Goal: Find specific page/section: Find specific page/section

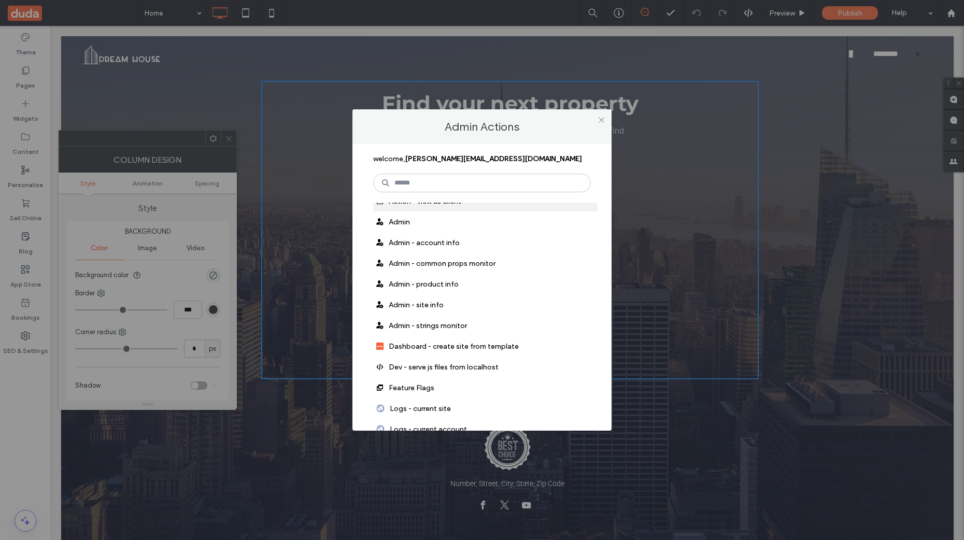
scroll to position [166, 0]
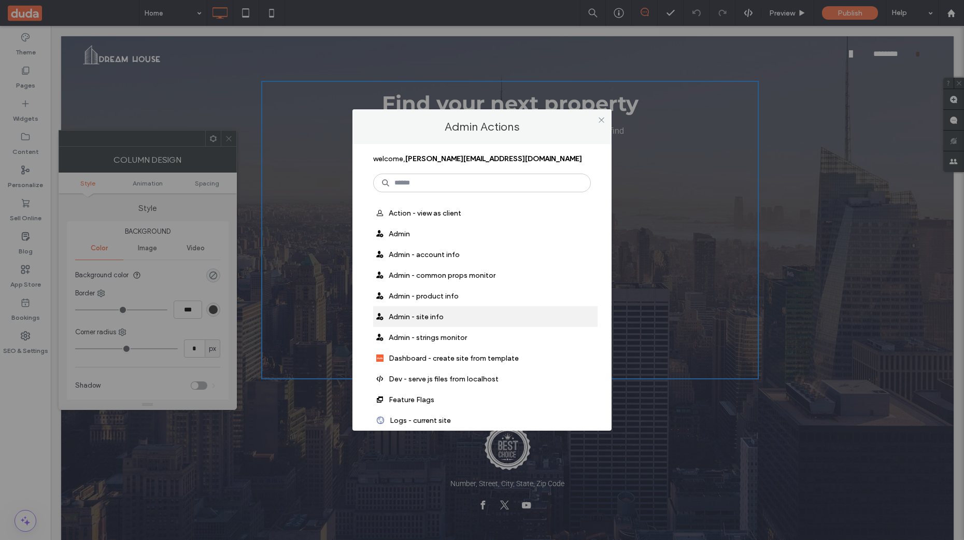
click at [428, 316] on span "Admin - site info" at bounding box center [416, 317] width 55 height 9
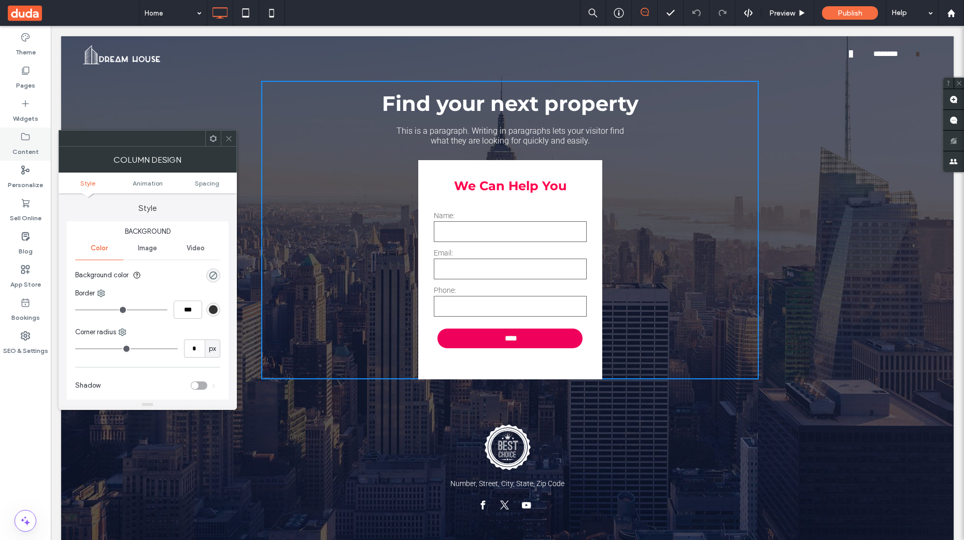
click at [24, 145] on label "Content" at bounding box center [25, 149] width 26 height 15
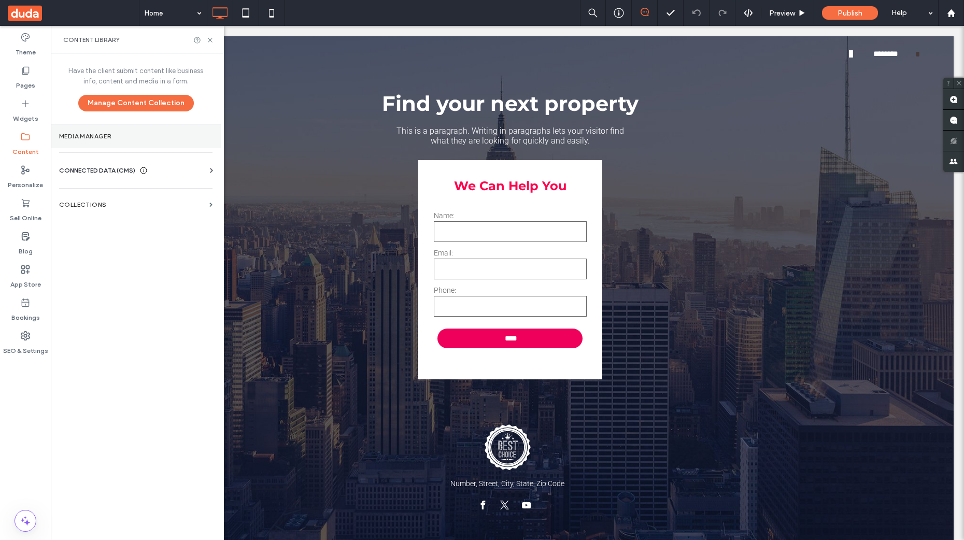
click at [86, 136] on label "Media Manager" at bounding box center [135, 136] width 153 height 7
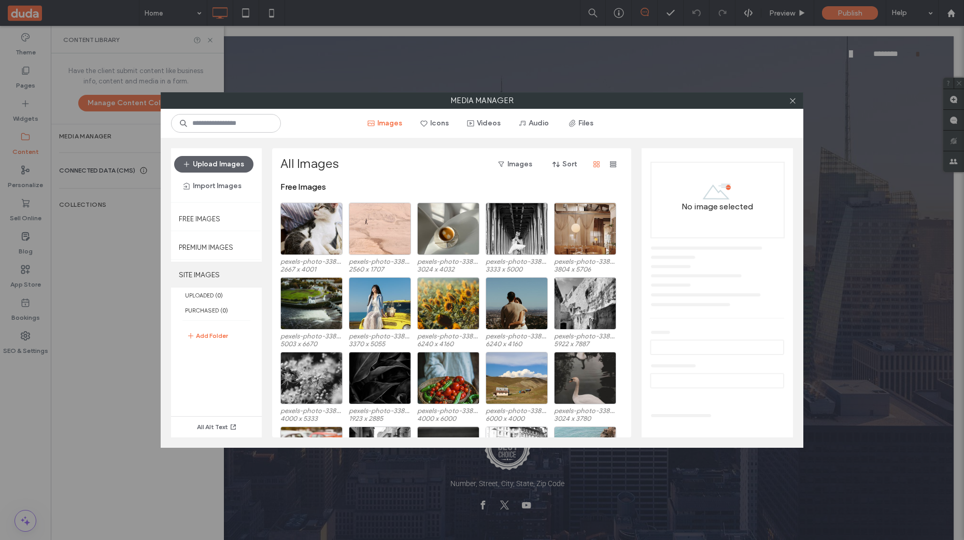
click at [203, 273] on label "SITE IMAGES" at bounding box center [216, 275] width 91 height 26
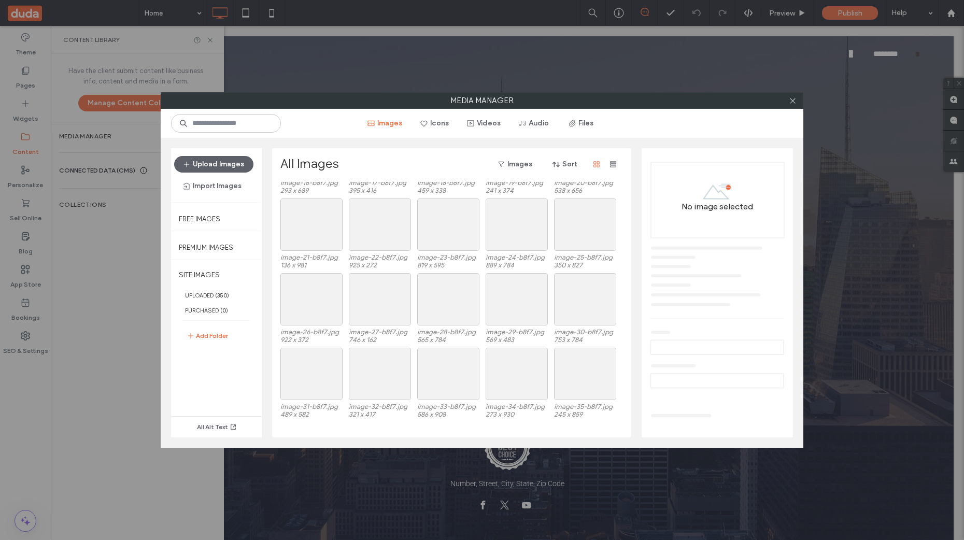
scroll to position [303, 0]
click at [521, 164] on button "Images" at bounding box center [515, 164] width 53 height 17
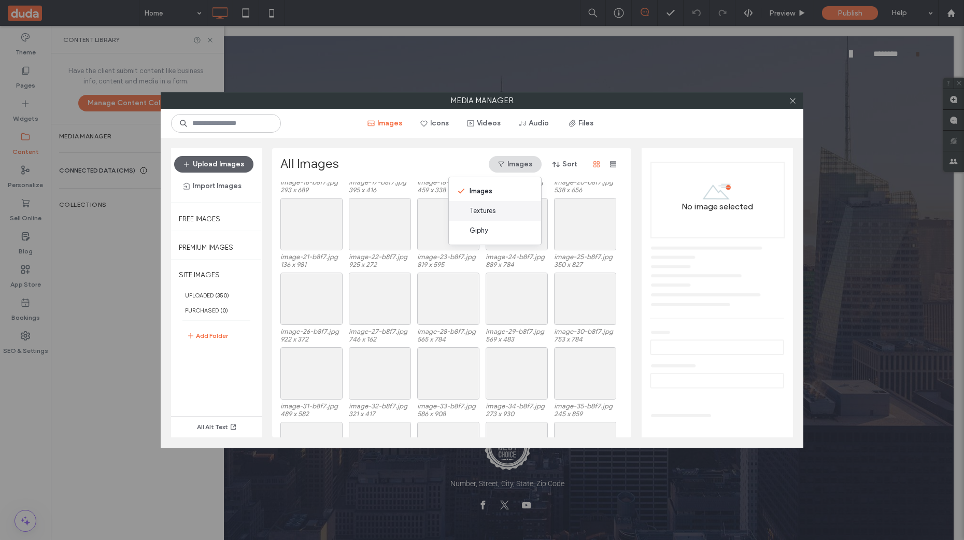
click at [485, 204] on div "Textures" at bounding box center [495, 211] width 92 height 20
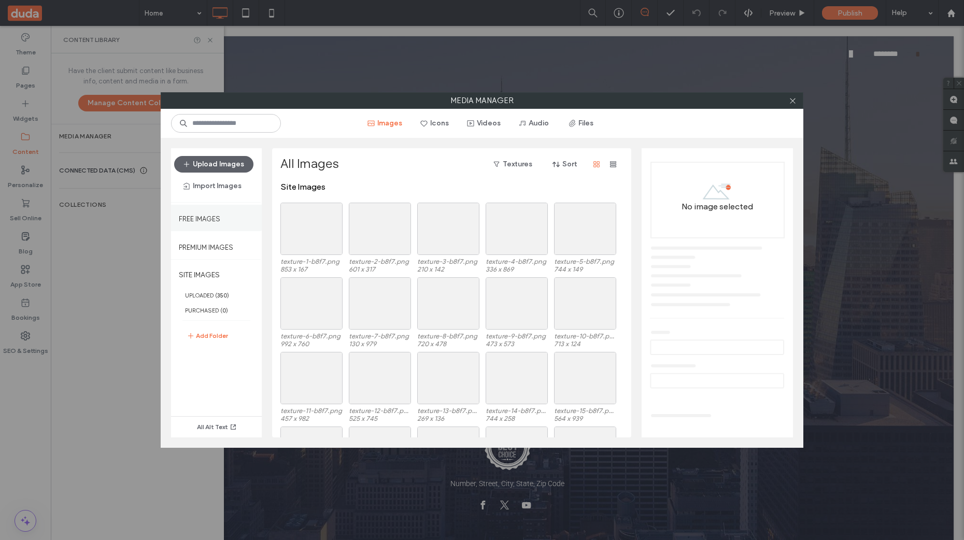
click at [194, 219] on label "Free Images" at bounding box center [199, 216] width 41 height 13
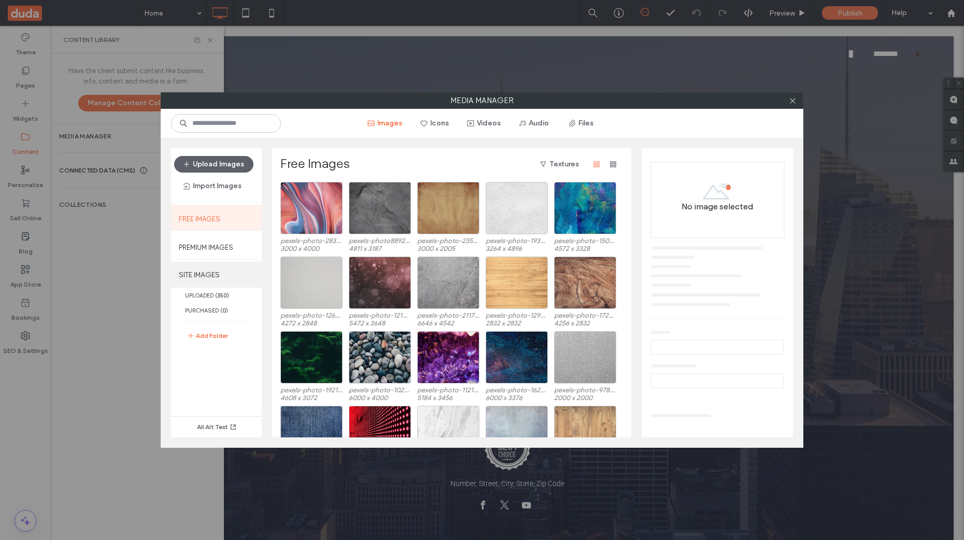
click at [198, 271] on label "SITE IMAGES" at bounding box center [216, 275] width 91 height 26
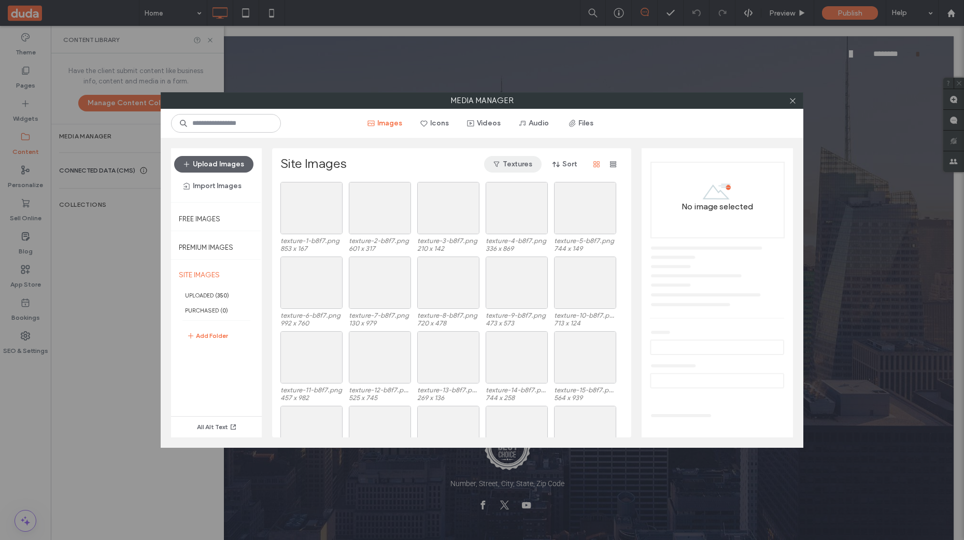
click at [520, 164] on button "Textures" at bounding box center [513, 164] width 58 height 17
click at [497, 185] on div "Images" at bounding box center [495, 191] width 92 height 20
click at [250, 127] on input at bounding box center [226, 123] width 110 height 19
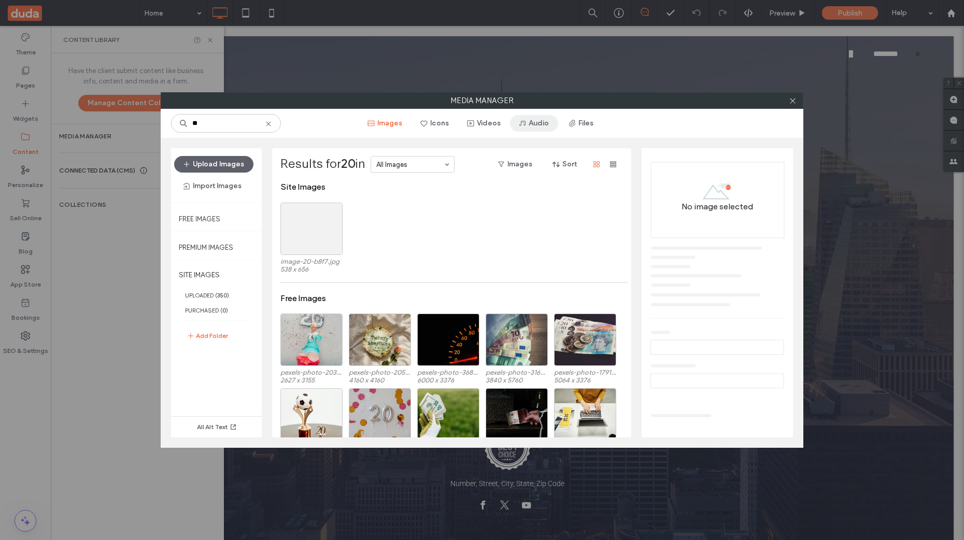
click at [544, 125] on button "Audio" at bounding box center [534, 123] width 48 height 17
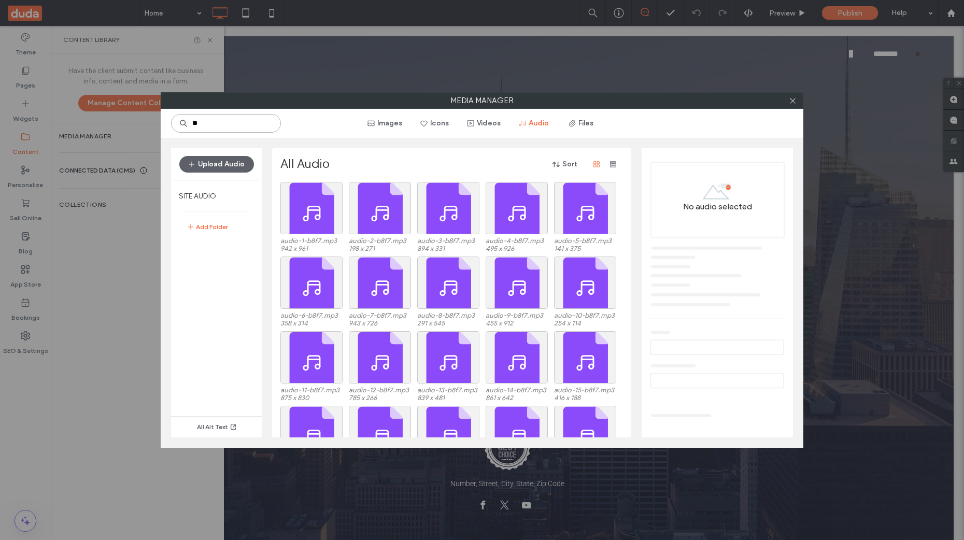
click at [240, 127] on input "**" at bounding box center [226, 123] width 110 height 19
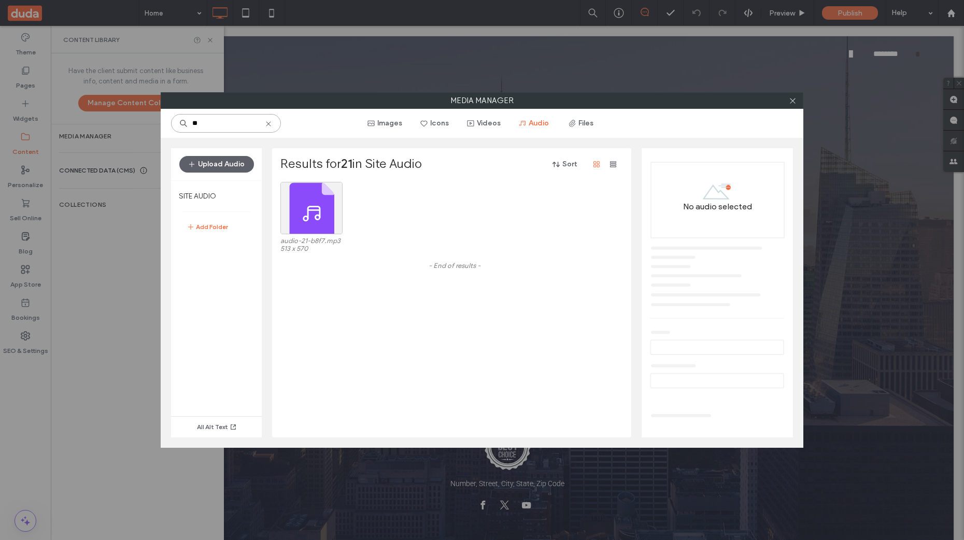
type input "**"
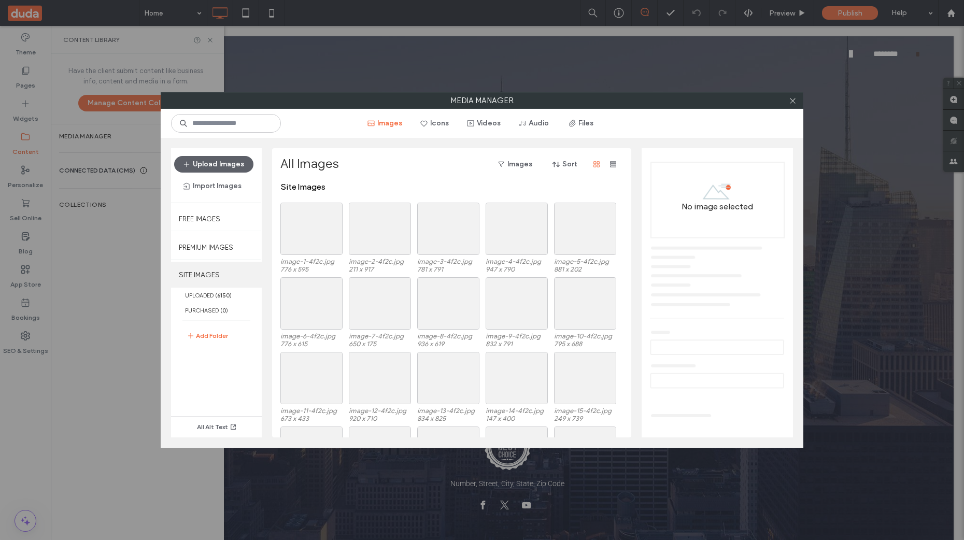
click at [204, 279] on label "SITE IMAGES" at bounding box center [216, 275] width 91 height 26
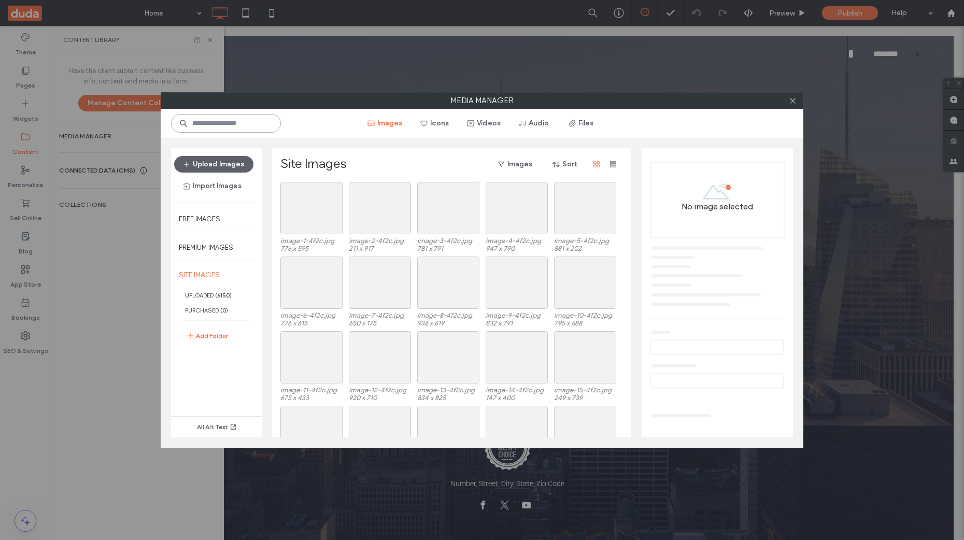
click at [247, 130] on input at bounding box center [226, 123] width 110 height 19
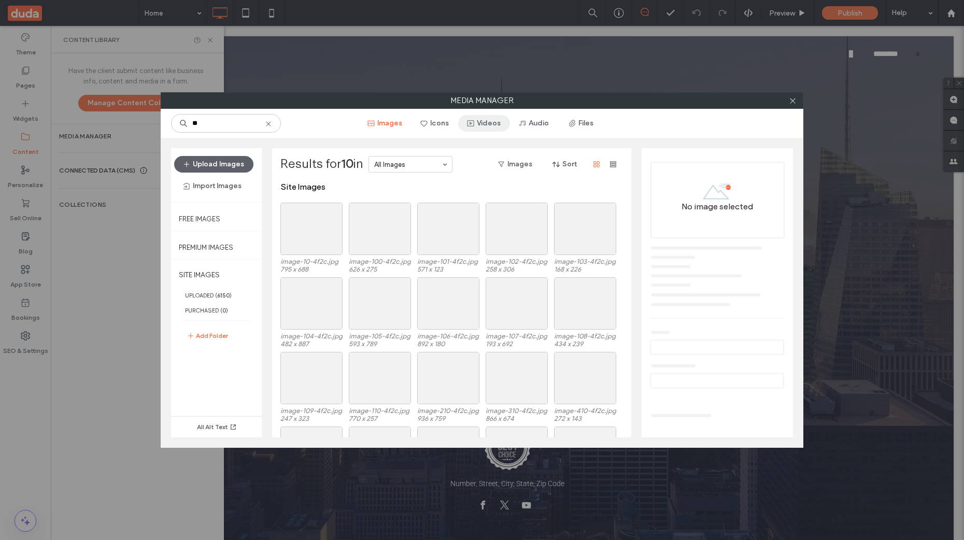
click at [498, 124] on button "Videos" at bounding box center [484, 123] width 52 height 17
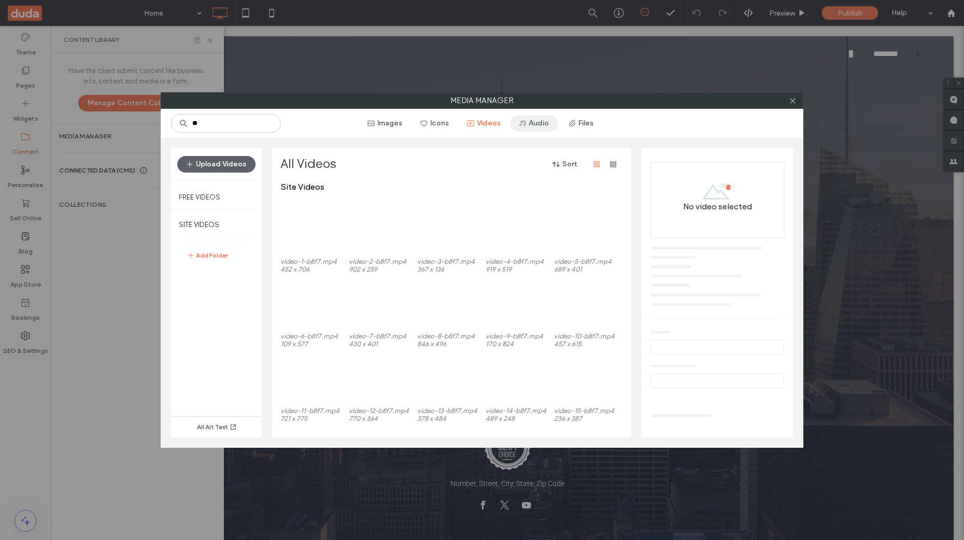
click at [555, 127] on button "Audio" at bounding box center [534, 123] width 48 height 17
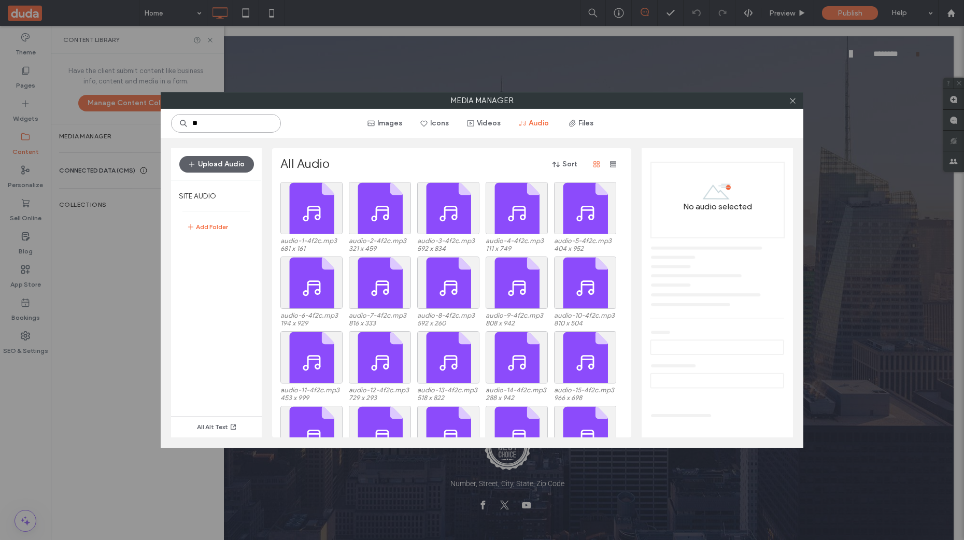
click at [225, 129] on input "**" at bounding box center [226, 123] width 110 height 19
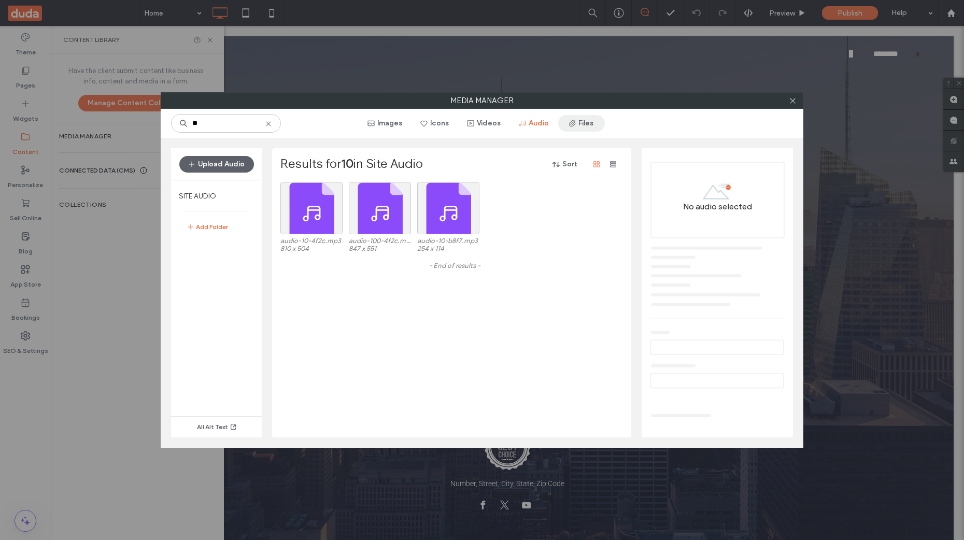
click at [592, 125] on button "Files" at bounding box center [581, 123] width 47 height 17
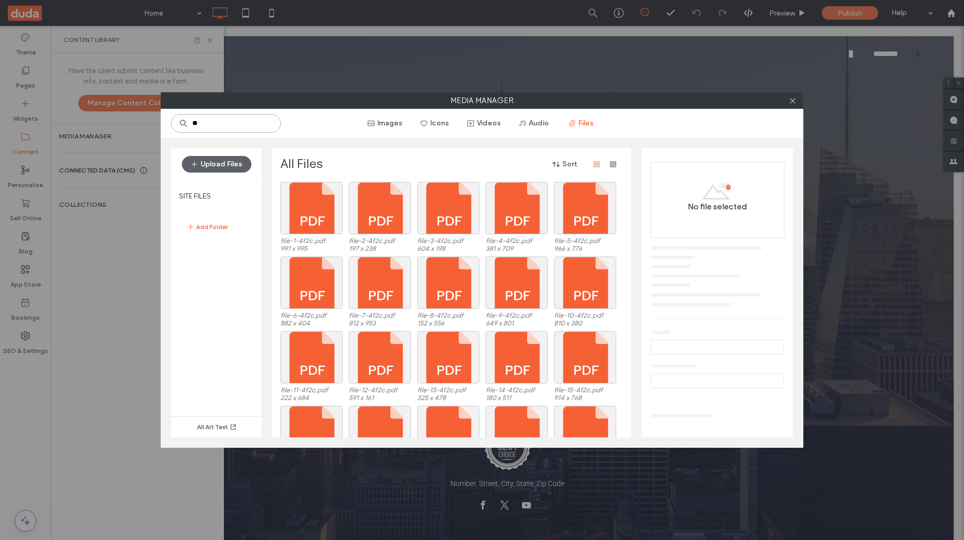
drag, startPoint x: 205, startPoint y: 123, endPoint x: 181, endPoint y: 122, distance: 23.9
click at [181, 122] on div "**" at bounding box center [226, 123] width 110 height 19
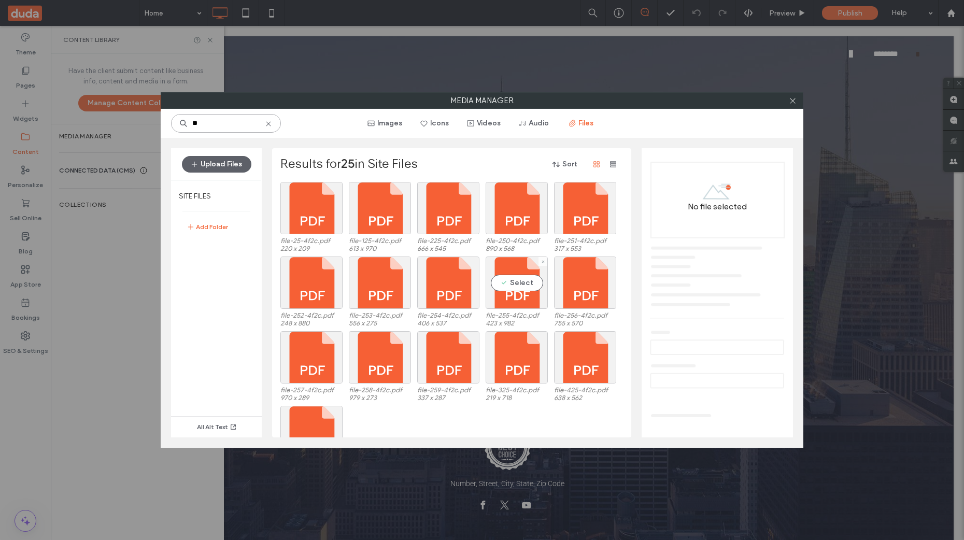
type input "***"
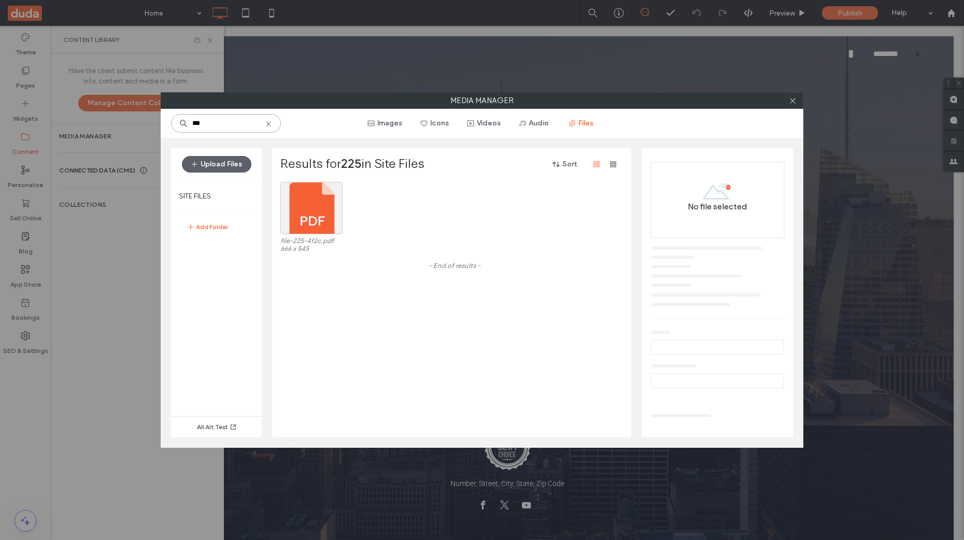
drag, startPoint x: 225, startPoint y: 124, endPoint x: 187, endPoint y: 120, distance: 38.1
click at [187, 120] on div "***" at bounding box center [226, 123] width 110 height 19
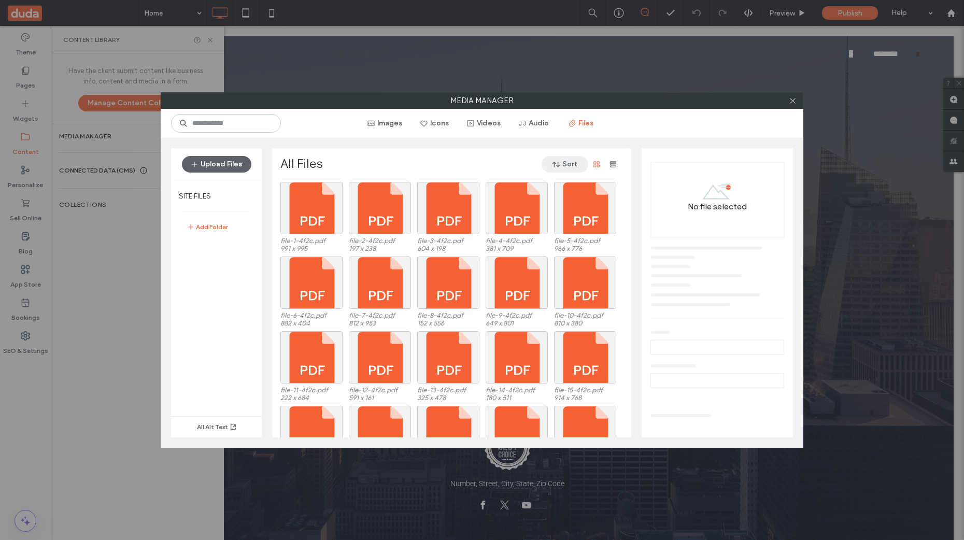
click at [554, 162] on icon "button" at bounding box center [556, 164] width 8 height 8
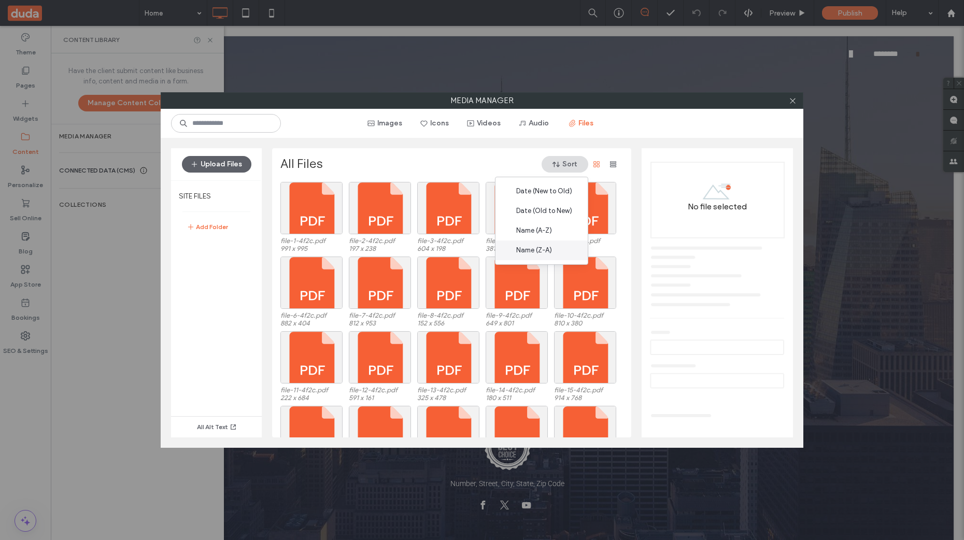
click at [545, 250] on span "Name (Z-A)" at bounding box center [534, 250] width 36 height 10
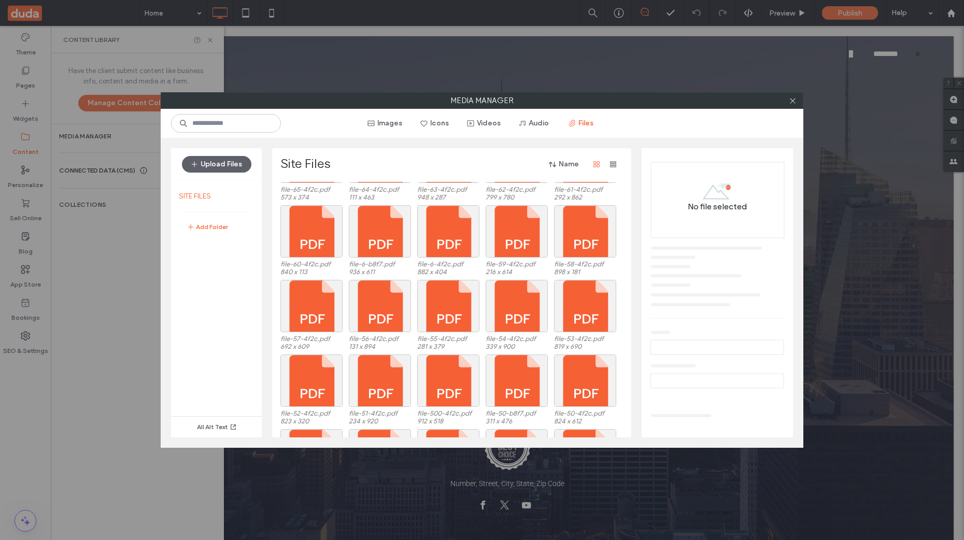
scroll to position [652, 0]
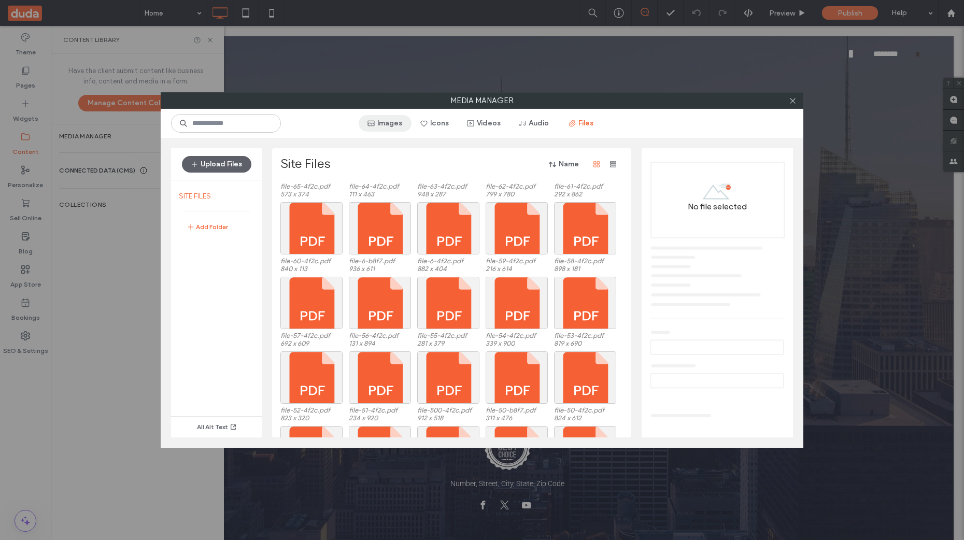
click at [394, 124] on button "Images" at bounding box center [385, 123] width 53 height 17
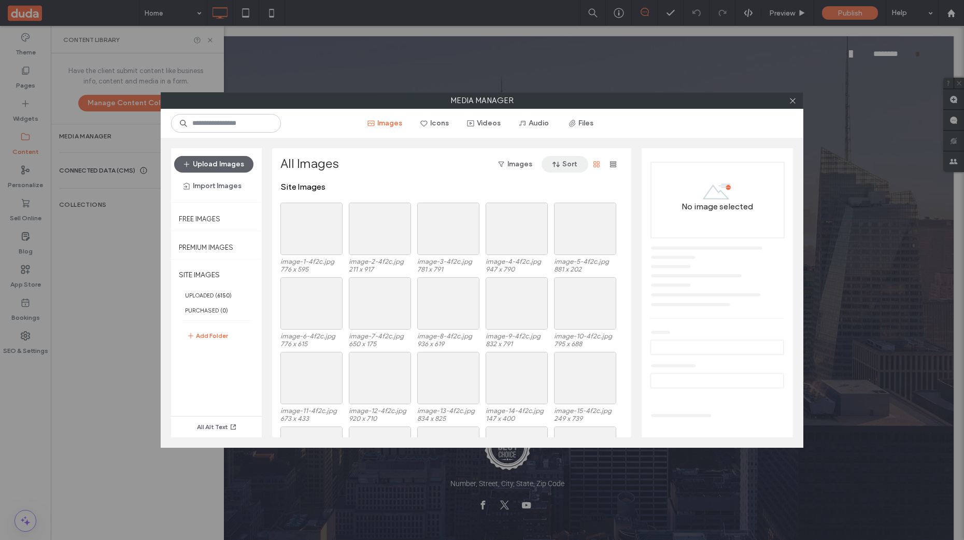
click at [568, 165] on button "Sort" at bounding box center [565, 164] width 47 height 17
click at [553, 271] on span "Size (Large to Small)" at bounding box center [547, 270] width 64 height 10
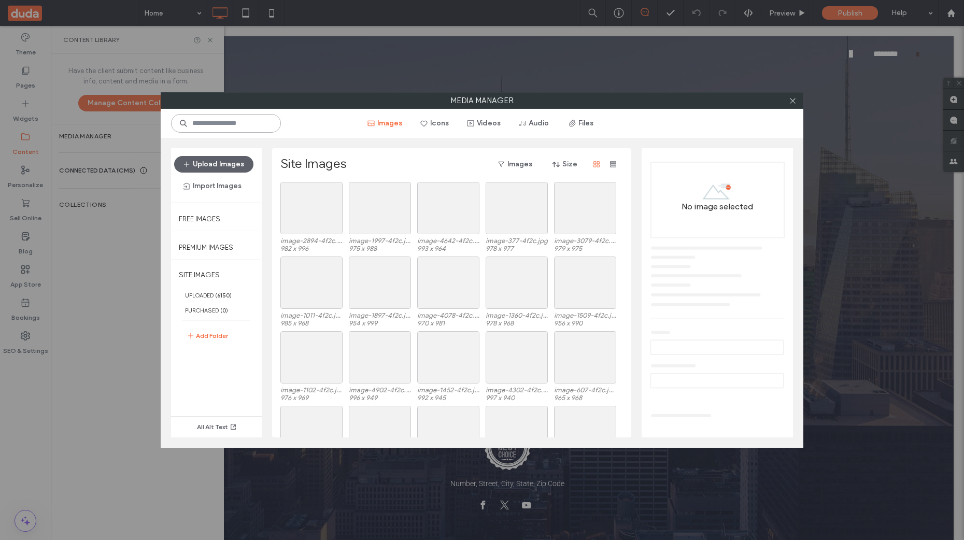
click at [214, 130] on input at bounding box center [226, 123] width 110 height 19
type input "**"
click at [795, 103] on icon at bounding box center [793, 101] width 8 height 8
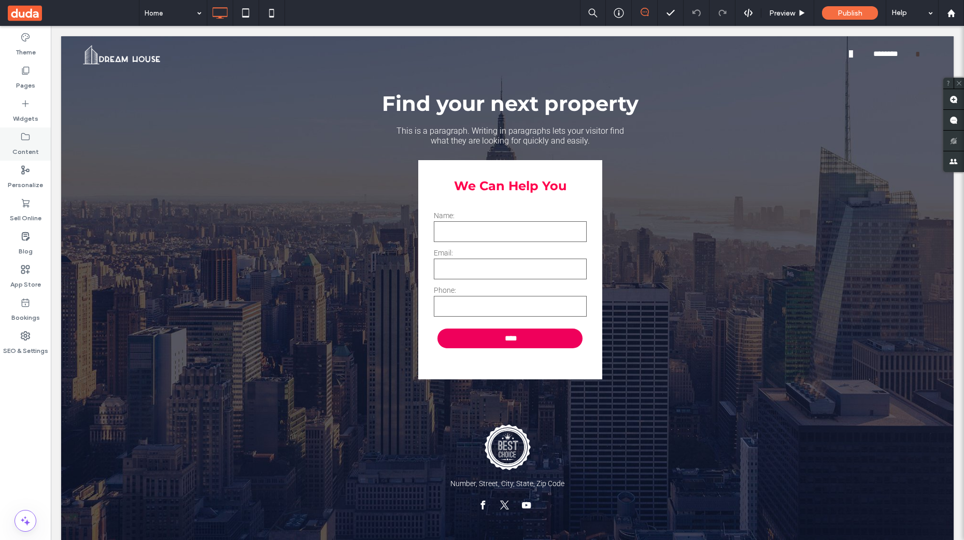
click at [23, 145] on label "Content" at bounding box center [25, 149] width 26 height 15
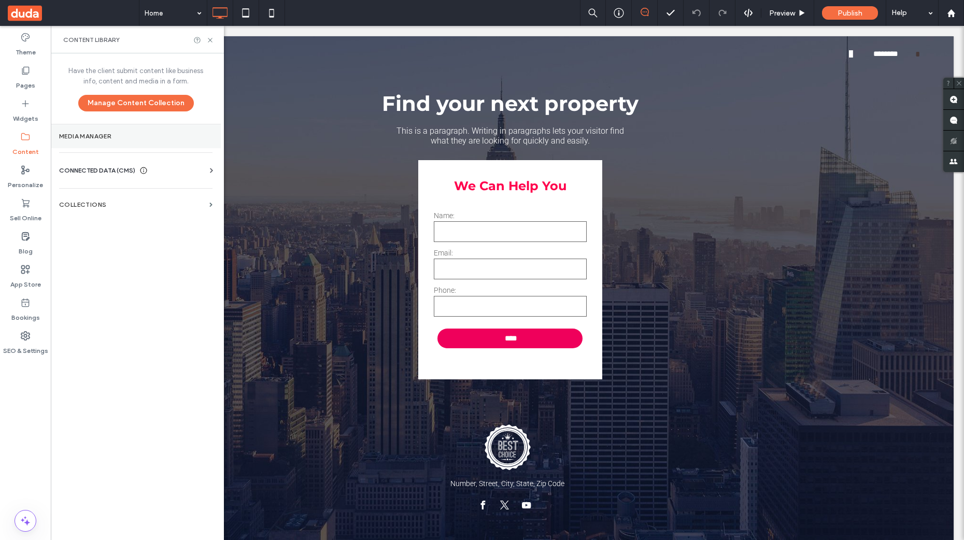
click at [91, 136] on label "Media Manager" at bounding box center [135, 136] width 153 height 7
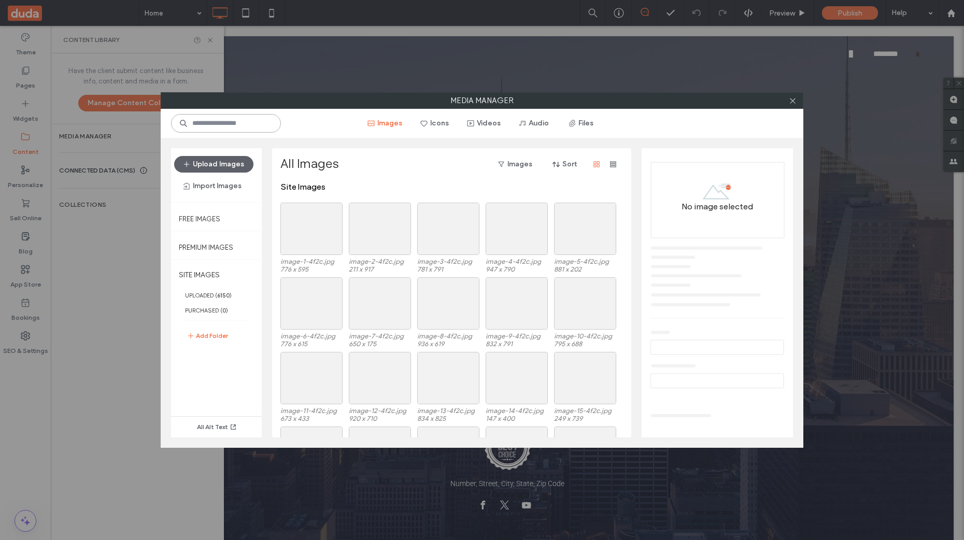
click at [216, 128] on input at bounding box center [226, 123] width 110 height 19
drag, startPoint x: 220, startPoint y: 123, endPoint x: 183, endPoint y: 119, distance: 37.6
click at [183, 119] on input "***" at bounding box center [226, 123] width 110 height 19
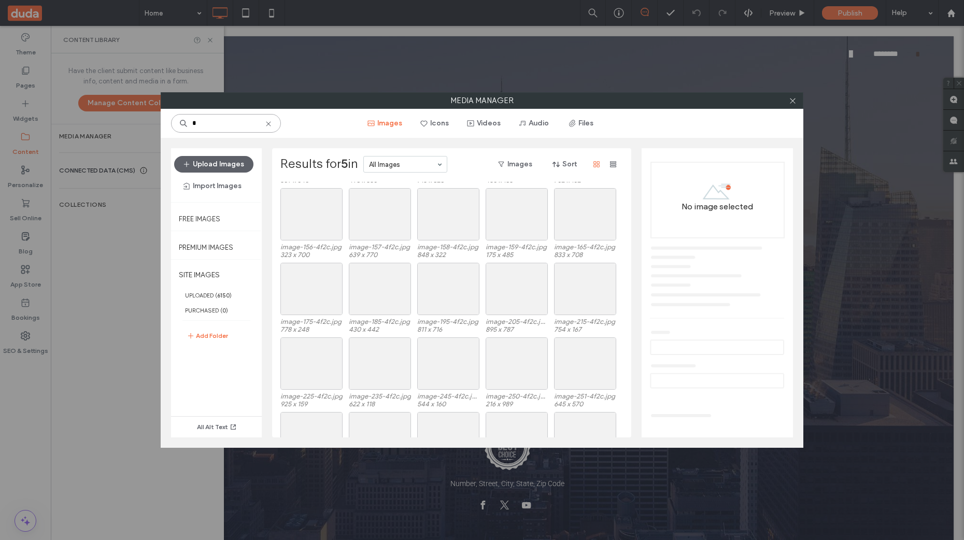
type input "*"
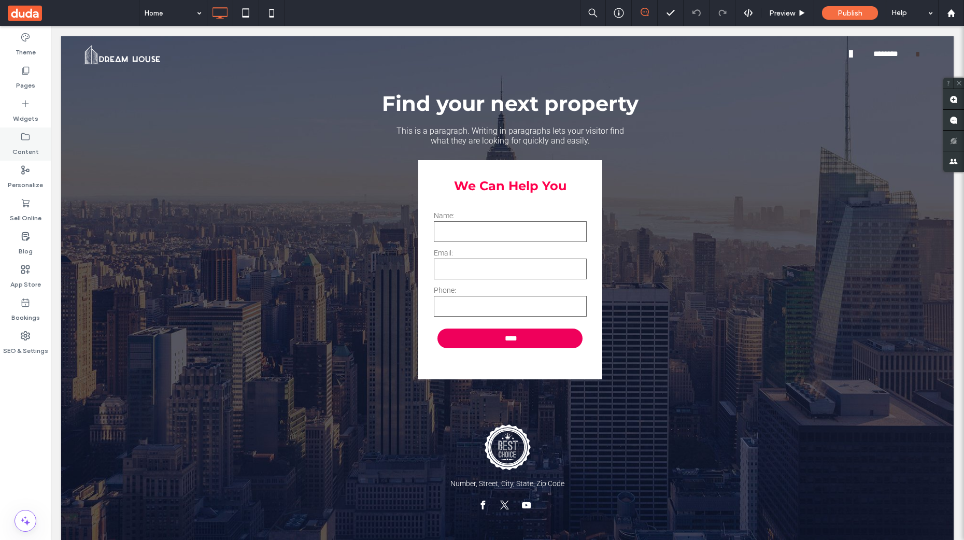
click at [37, 142] on div "Content" at bounding box center [25, 144] width 51 height 33
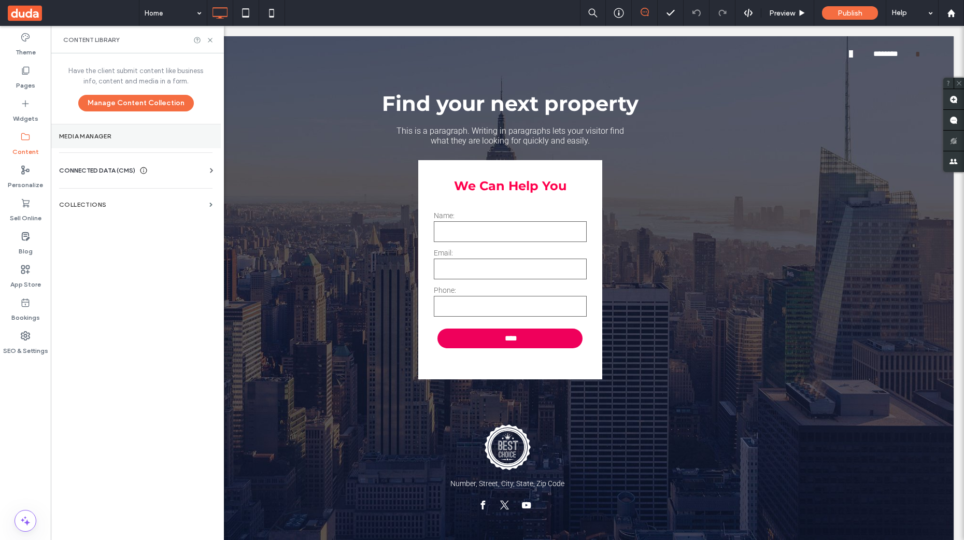
click at [78, 135] on label "Media Manager" at bounding box center [135, 136] width 153 height 7
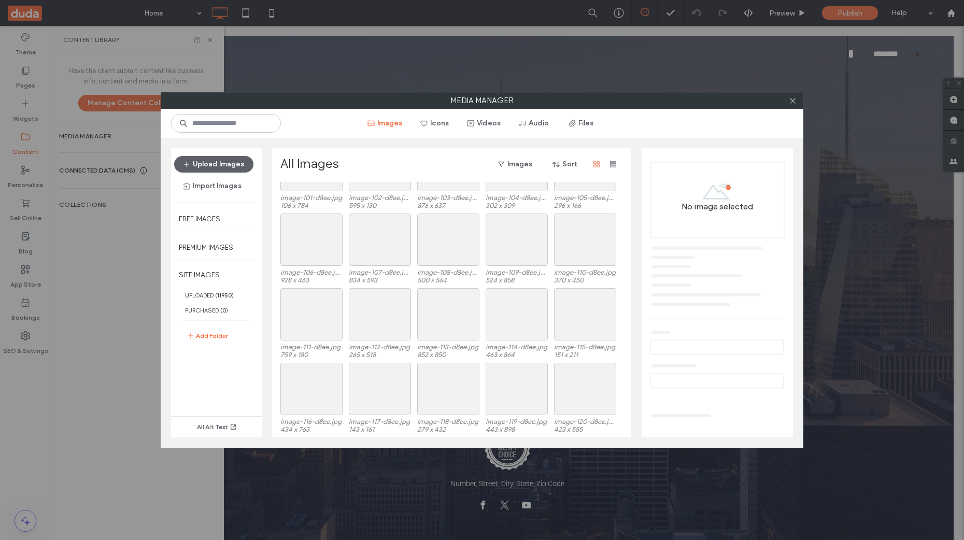
scroll to position [1567, 0]
click at [231, 124] on input at bounding box center [226, 123] width 110 height 19
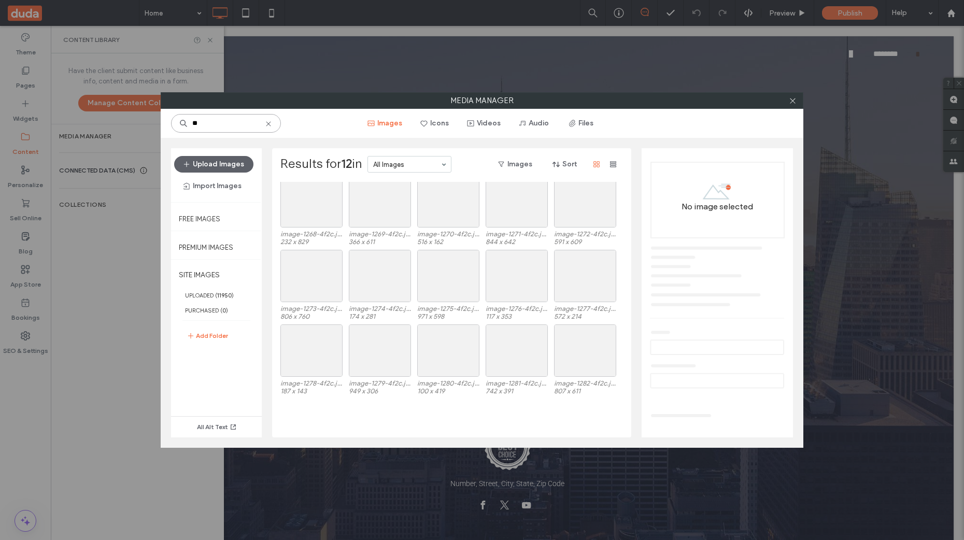
scroll to position [3621, 0]
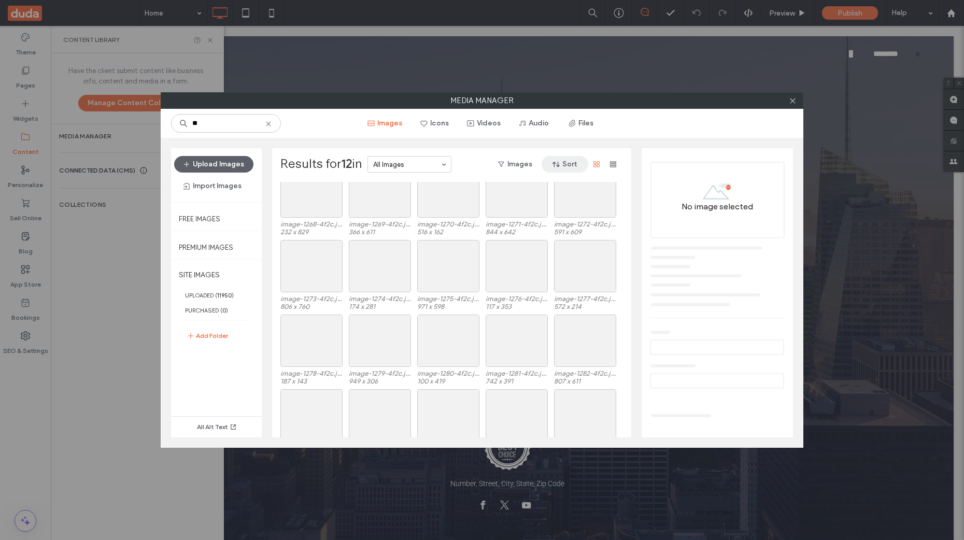
click at [558, 164] on icon "button" at bounding box center [556, 164] width 8 height 8
click at [546, 275] on div "Size (Large to Small)" at bounding box center [541, 270] width 93 height 20
drag, startPoint x: 239, startPoint y: 128, endPoint x: 180, endPoint y: 120, distance: 59.7
click at [180, 120] on div "**" at bounding box center [226, 123] width 110 height 19
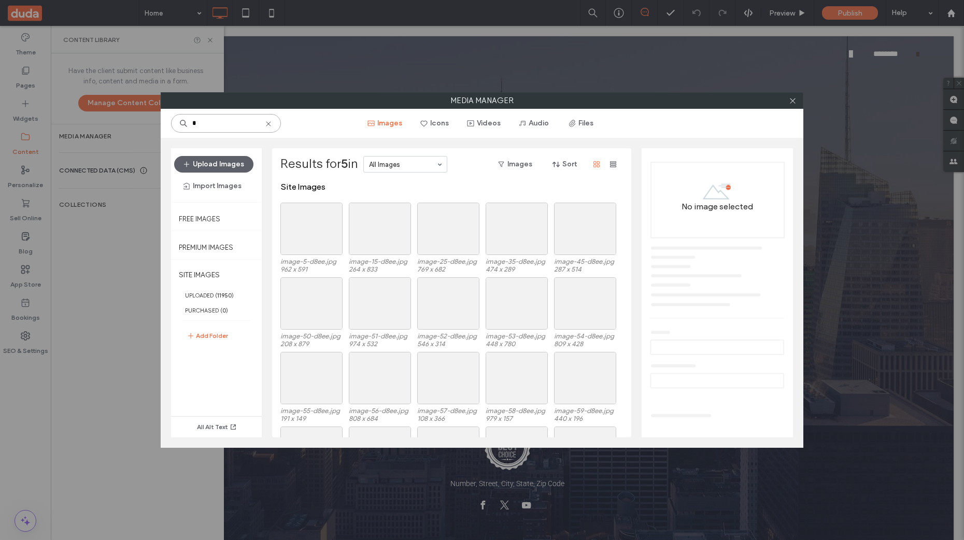
type input "*"
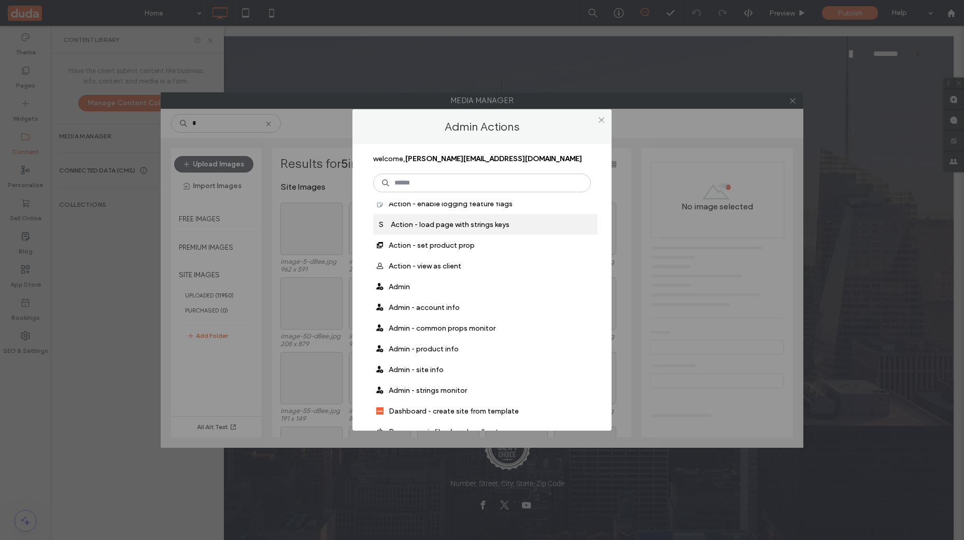
scroll to position [117, 0]
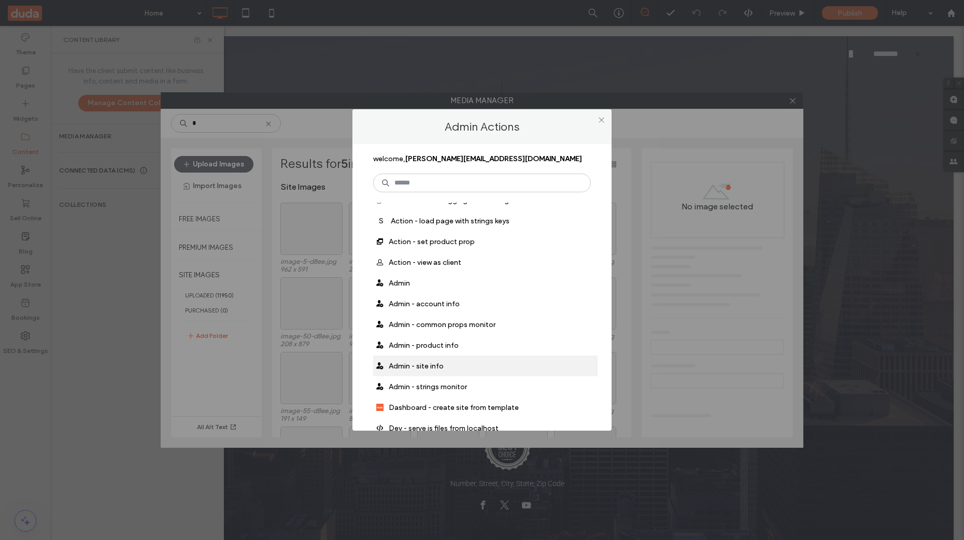
click at [442, 367] on span "Admin - site info" at bounding box center [416, 366] width 55 height 9
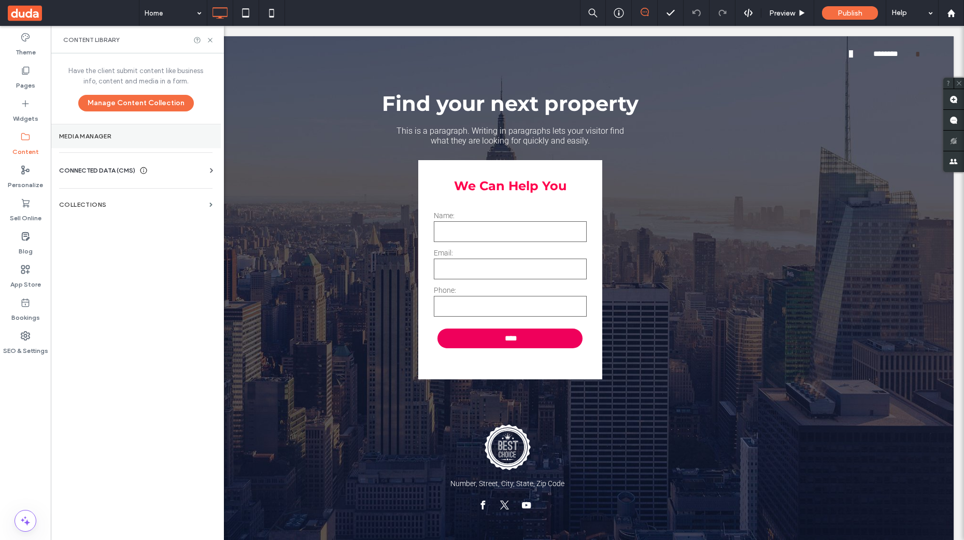
click at [128, 132] on section "Media Manager" at bounding box center [136, 136] width 170 height 24
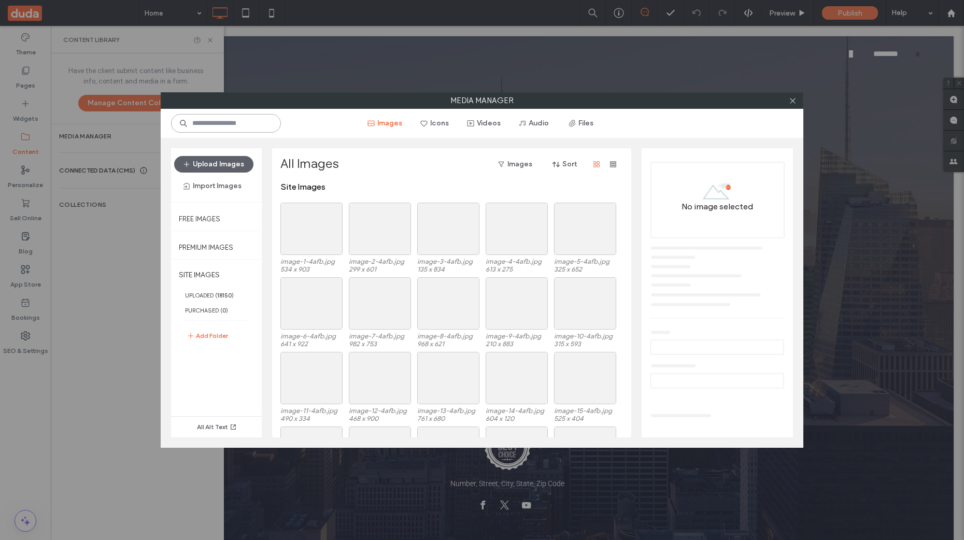
click at [211, 114] on input at bounding box center [226, 123] width 110 height 19
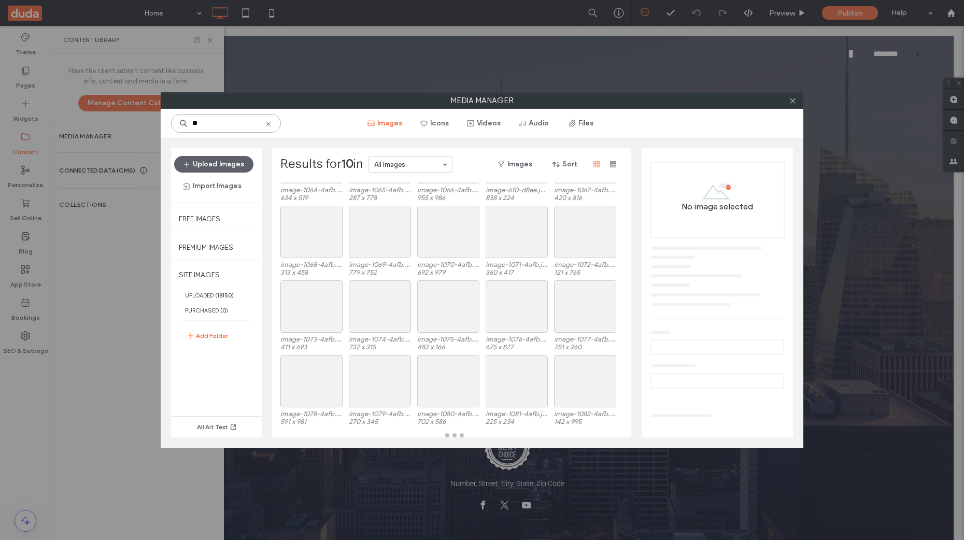
scroll to position [1567, 0]
drag, startPoint x: 234, startPoint y: 124, endPoint x: 190, endPoint y: 122, distance: 44.1
click at [190, 122] on input "**" at bounding box center [226, 123] width 110 height 19
type input "**"
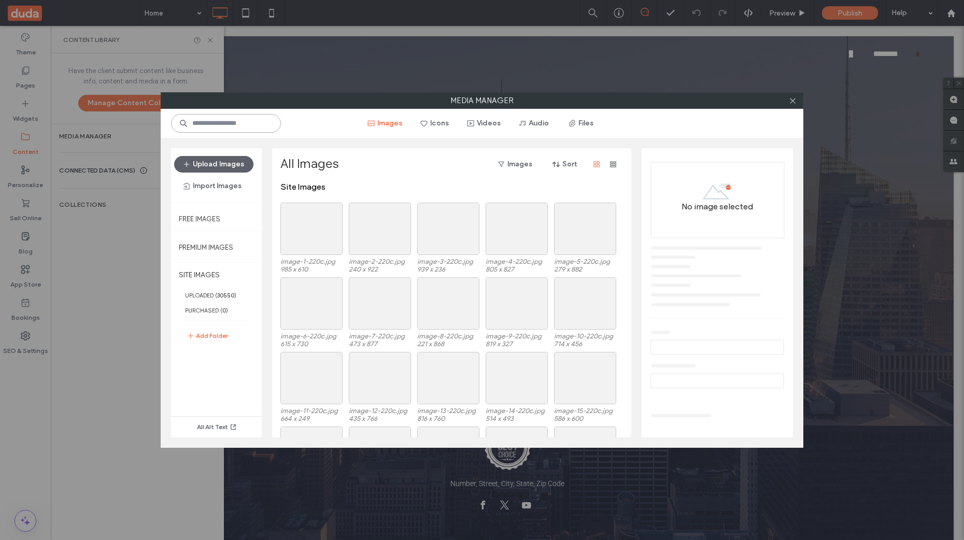
click at [259, 128] on input at bounding box center [226, 123] width 110 height 19
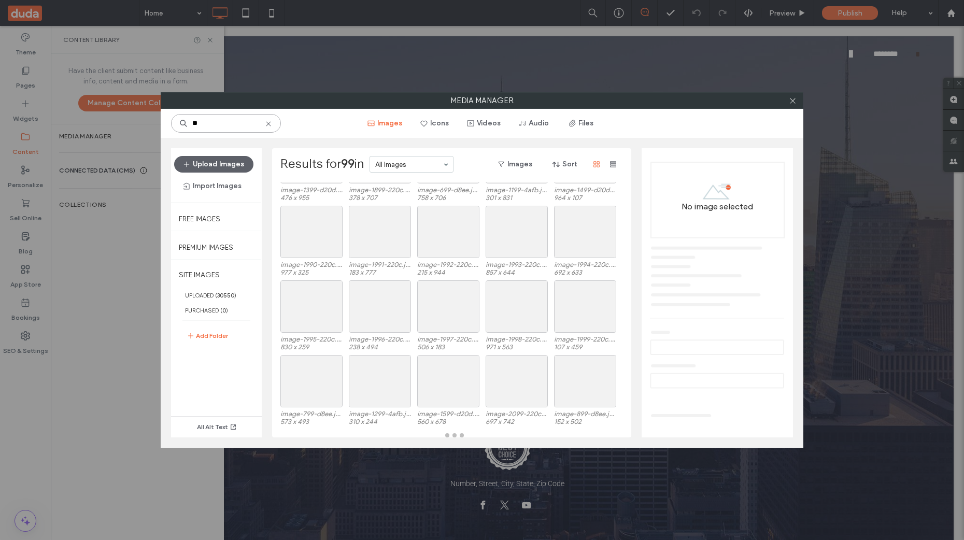
scroll to position [1194, 0]
type input "**"
click at [273, 124] on icon at bounding box center [268, 124] width 8 height 8
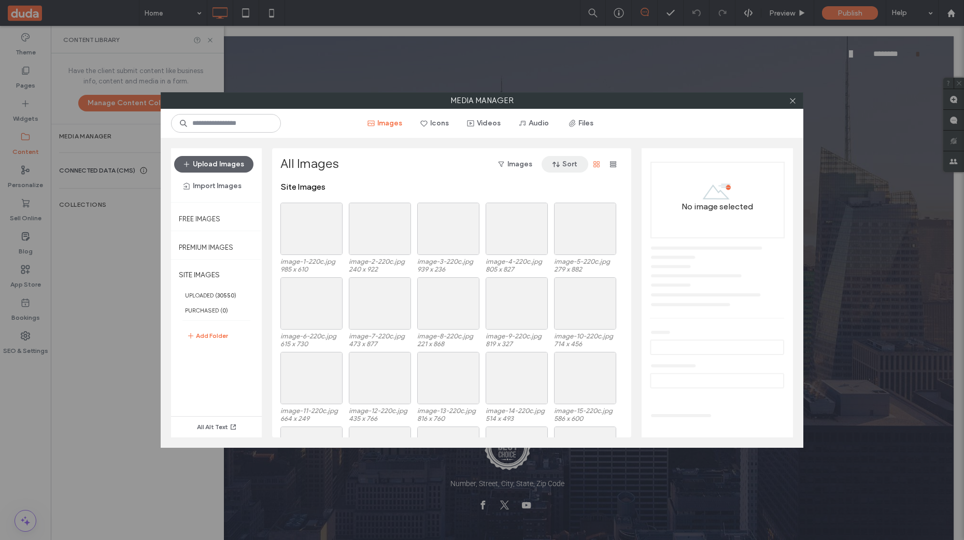
click at [562, 164] on span "button" at bounding box center [557, 165] width 10 height 16
click at [562, 272] on span "Size (Large to Small)" at bounding box center [547, 270] width 64 height 10
